Goal: Task Accomplishment & Management: Use online tool/utility

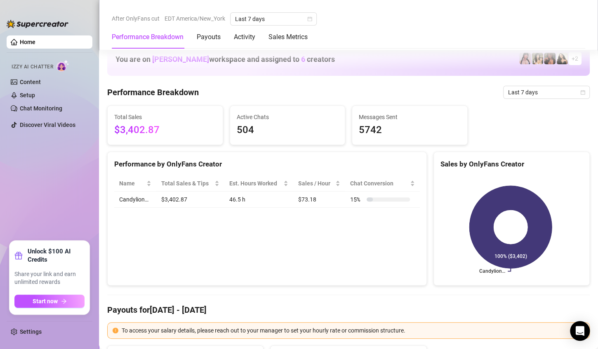
scroll to position [350, 0]
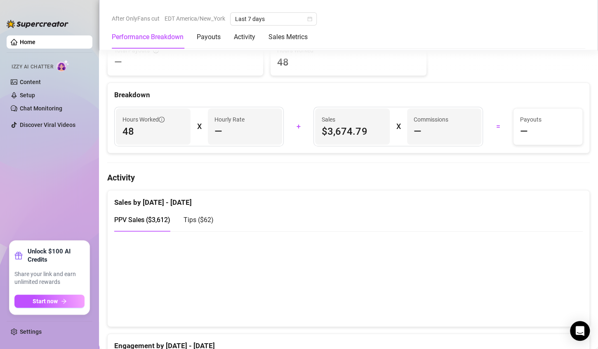
scroll to position [406, 0]
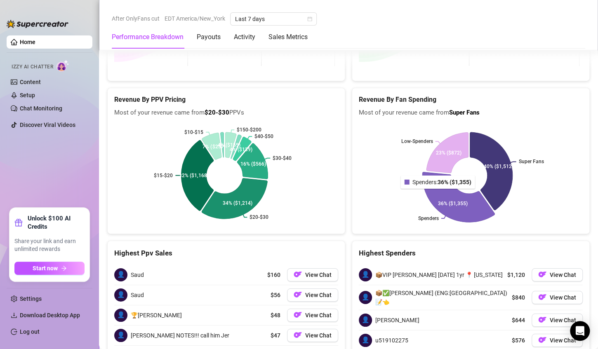
scroll to position [1278, 0]
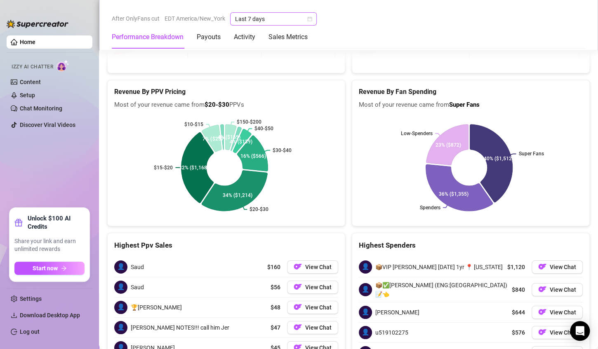
click at [304, 20] on span "Last 7 days" at bounding box center [273, 19] width 77 height 12
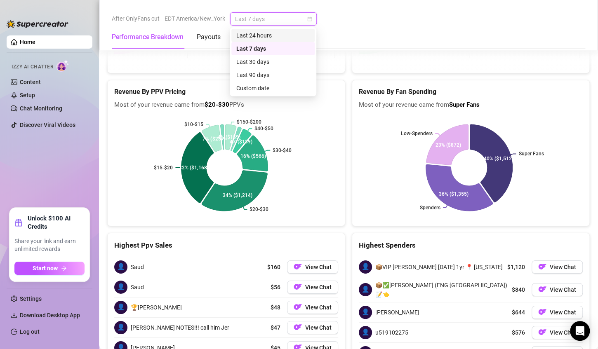
click at [301, 35] on div "Last 24 hours" at bounding box center [272, 35] width 73 height 9
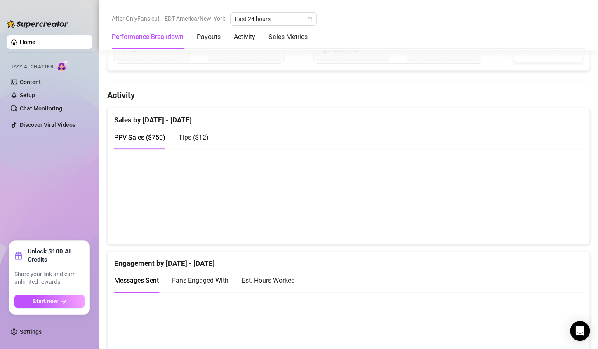
scroll to position [391, 0]
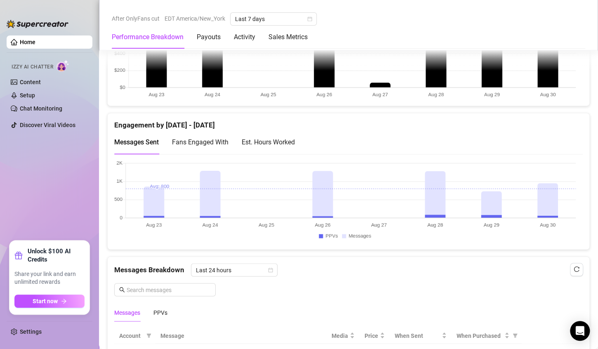
scroll to position [468, 0]
